Goal: Task Accomplishment & Management: Use online tool/utility

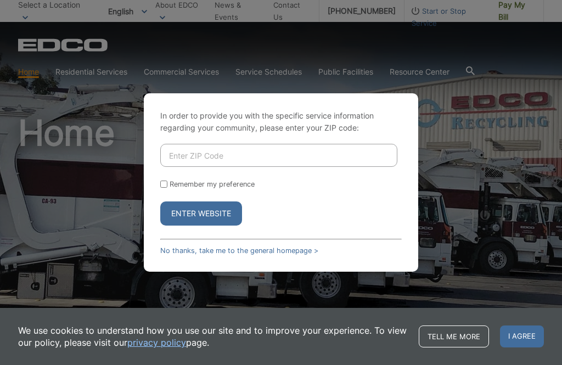
click at [174, 167] on input "Enter ZIP Code" at bounding box center [278, 155] width 237 height 23
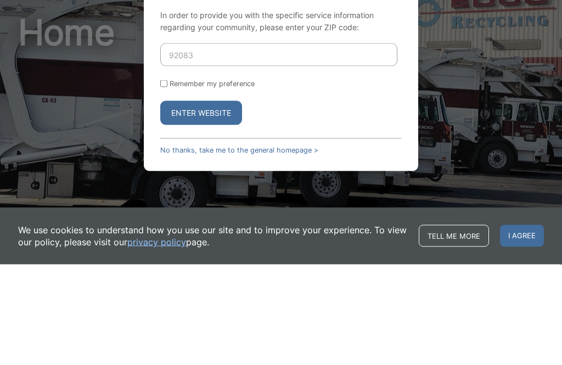
type input "92083"
click at [212, 202] on button "Enter Website" at bounding box center [201, 214] width 82 height 24
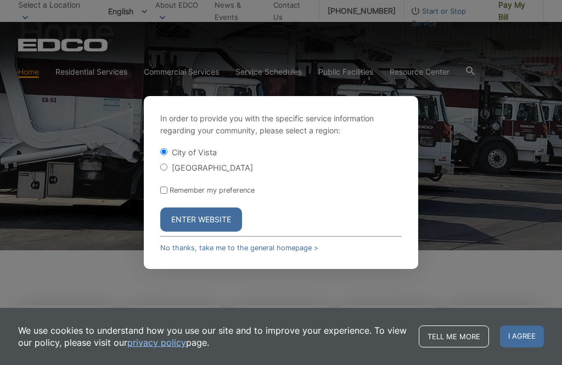
click at [199, 231] on button "Enter Website" at bounding box center [201, 220] width 82 height 24
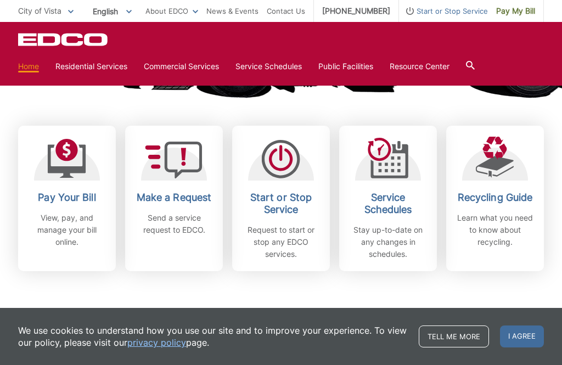
scroll to position [283, 0]
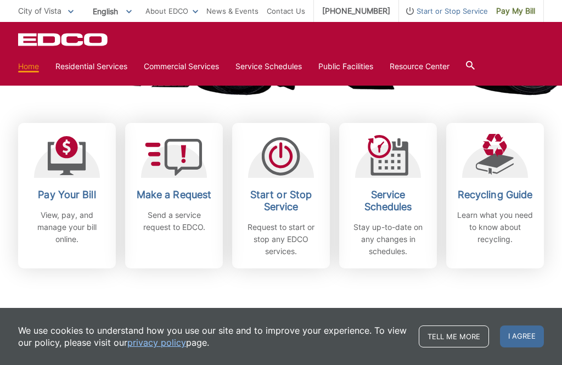
click at [71, 154] on icon at bounding box center [66, 147] width 23 height 23
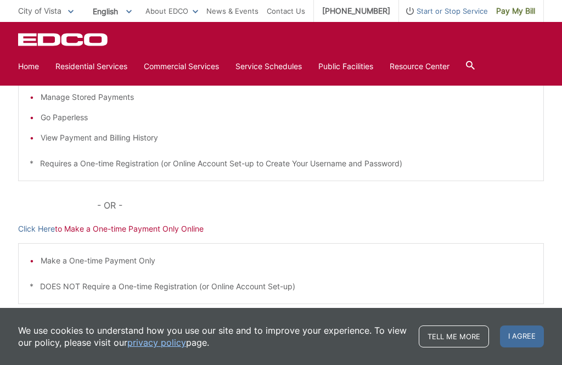
scroll to position [260, 0]
click at [35, 224] on link "Click Here" at bounding box center [36, 228] width 37 height 12
